Goal: Find specific page/section: Find specific page/section

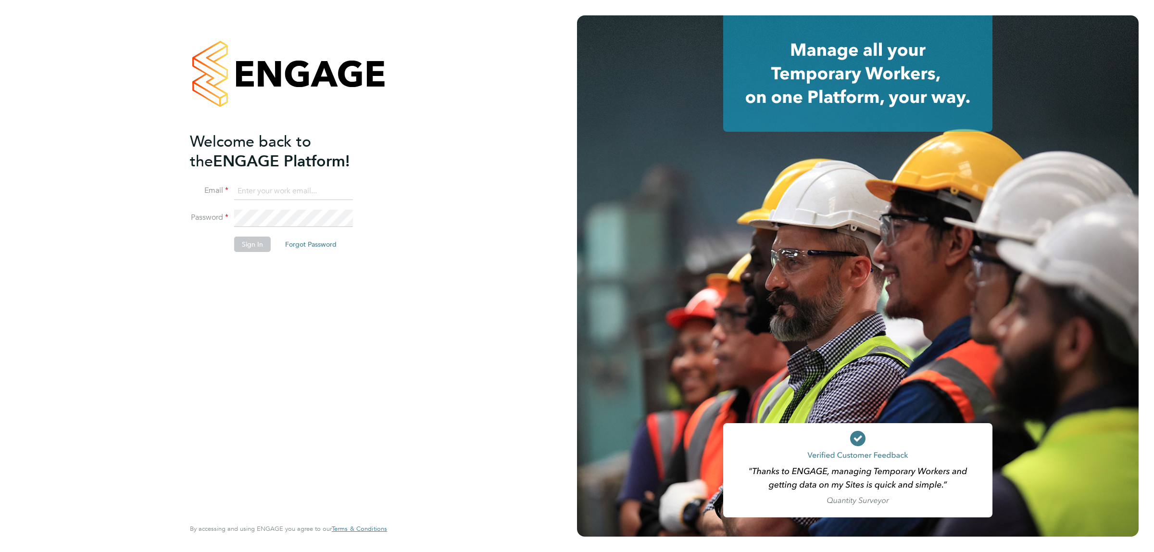
type input "[EMAIL_ADDRESS][DOMAIN_NAME]"
click at [244, 248] on button "Sign In" at bounding box center [252, 244] width 37 height 15
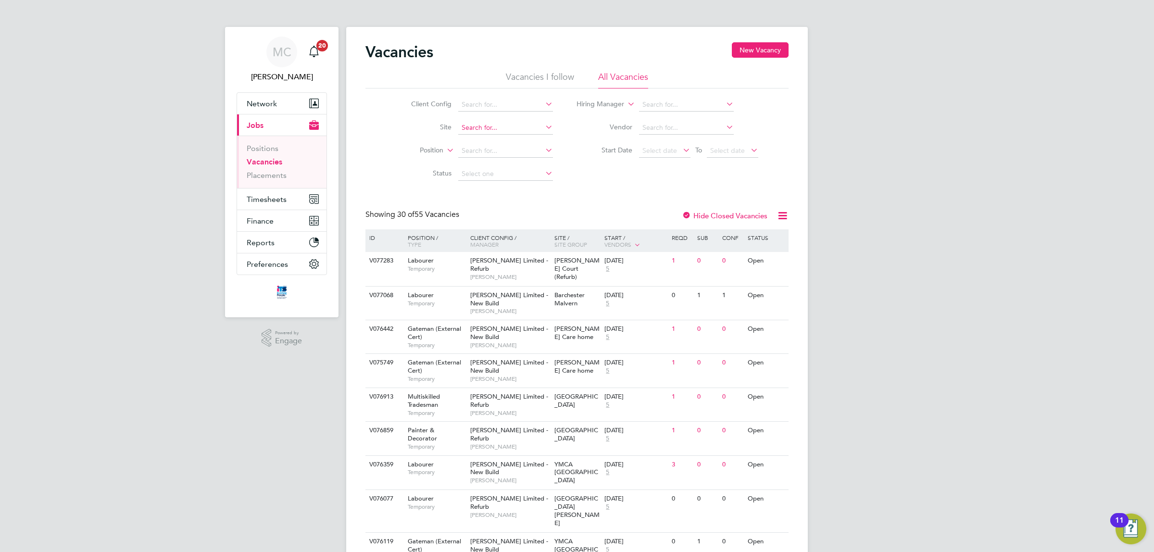
click at [477, 126] on input at bounding box center [505, 127] width 95 height 13
type input "tolgu"
click at [499, 128] on input at bounding box center [505, 127] width 95 height 13
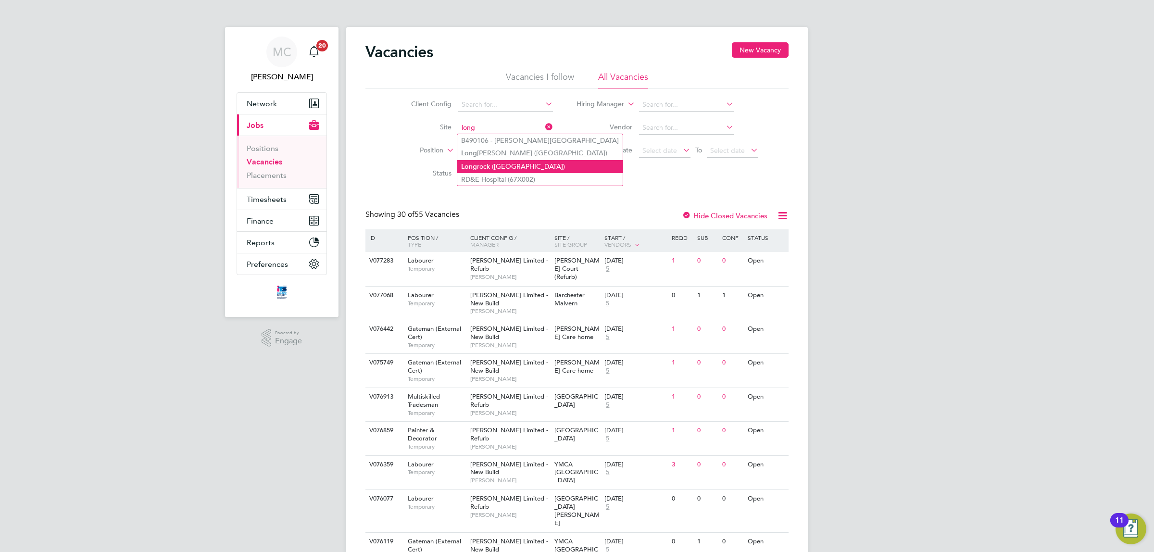
click at [488, 164] on li "Long rock ([GEOGRAPHIC_DATA])" at bounding box center [539, 166] width 165 height 13
type input "Longrock ([GEOGRAPHIC_DATA])"
